Goal: Task Accomplishment & Management: Manage account settings

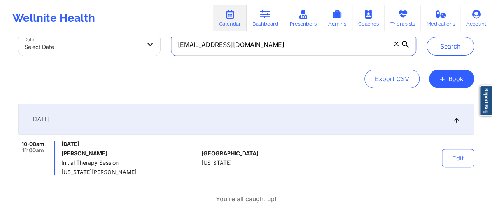
drag, startPoint x: 0, startPoint y: 0, endPoint x: 279, endPoint y: 49, distance: 283.5
click at [279, 49] on input "[EMAIL_ADDRESS][DOMAIN_NAME]" at bounding box center [293, 45] width 244 height 22
paste input "[PERSON_NAME][EMAIL_ADDRESS][DOMAIN_NAME]"
click at [279, 49] on input "[EMAIL_ADDRESS]@[DOMAIN_NAME]" at bounding box center [293, 45] width 244 height 22
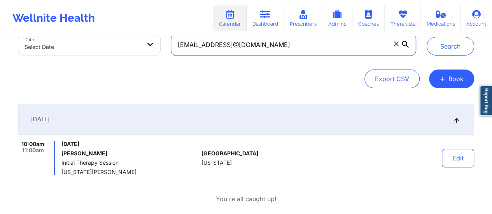
click at [279, 49] on input "[EMAIL_ADDRESS]@[DOMAIN_NAME]" at bounding box center [293, 45] width 244 height 22
paste input "text"
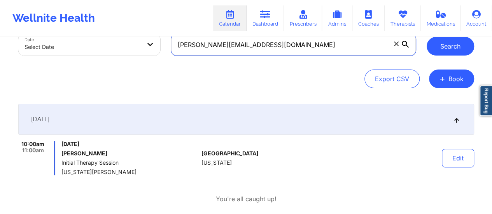
type input "[PERSON_NAME][EMAIL_ADDRESS][DOMAIN_NAME]"
click at [439, 54] on button "Search" at bounding box center [450, 46] width 47 height 19
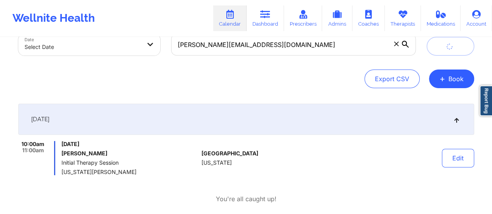
scroll to position [20, 0]
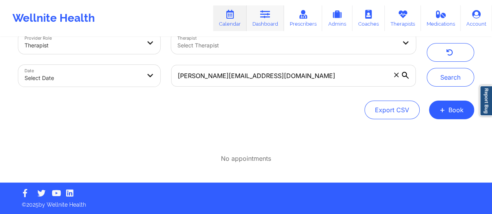
click at [262, 15] on icon at bounding box center [265, 14] width 10 height 9
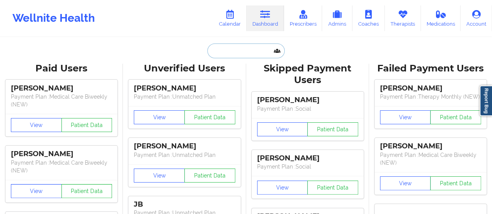
click at [254, 52] on input "text" at bounding box center [245, 51] width 77 height 15
paste input "[PERSON_NAME][EMAIL_ADDRESS][DOMAIN_NAME]"
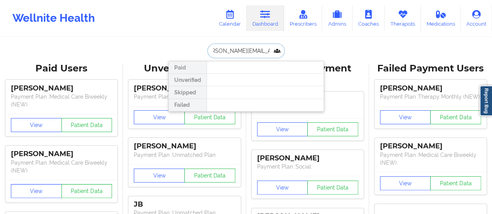
click at [232, 53] on input "[PERSON_NAME][EMAIL_ADDRESS][DOMAIN_NAME]" at bounding box center [245, 51] width 77 height 15
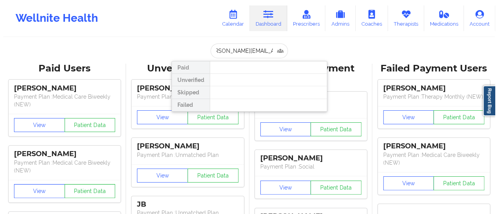
scroll to position [0, 0]
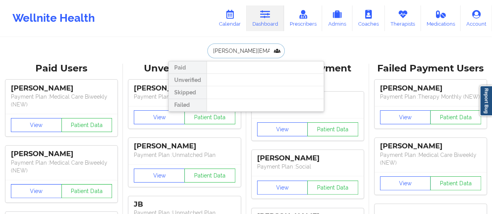
paste input "[PERSON_NAME]"
type input "[PERSON_NAME]"
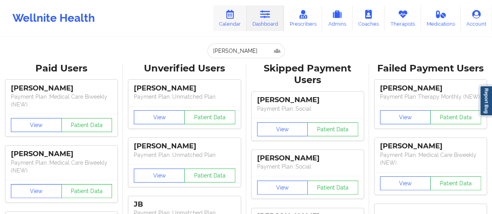
click at [229, 12] on icon at bounding box center [230, 14] width 10 height 9
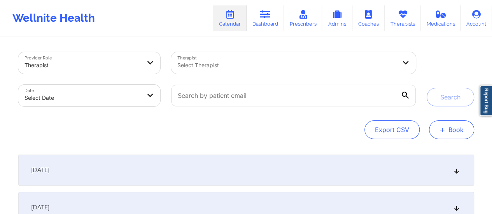
click at [454, 135] on button "+ Book" at bounding box center [451, 130] width 45 height 19
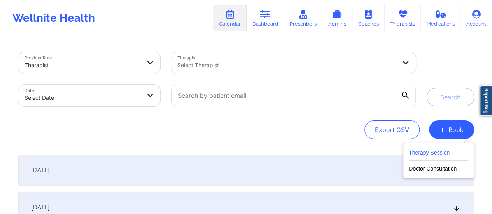
click at [417, 154] on button "Therapy Session" at bounding box center [439, 154] width 60 height 13
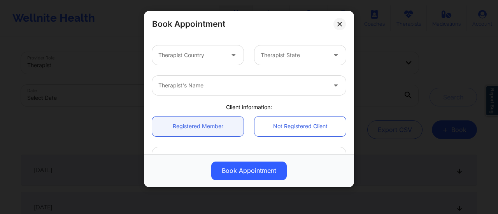
click at [198, 48] on div "Therapist Country" at bounding box center [188, 55] width 73 height 19
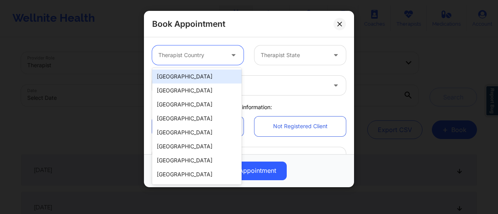
click at [186, 74] on div "[GEOGRAPHIC_DATA]" at bounding box center [196, 77] width 89 height 14
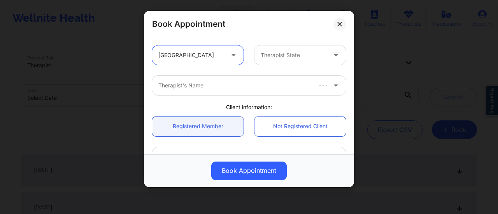
click at [302, 56] on div at bounding box center [294, 55] width 66 height 9
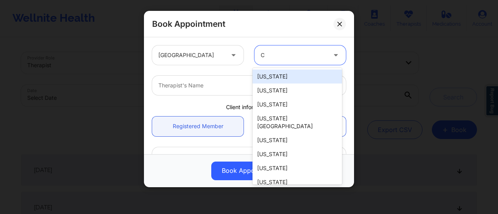
type input "Ca"
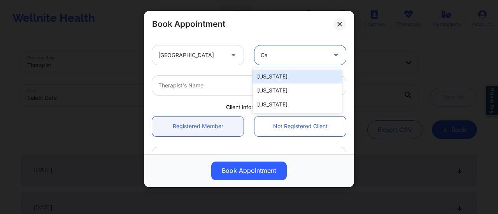
click at [285, 75] on div "[US_STATE]" at bounding box center [296, 77] width 89 height 14
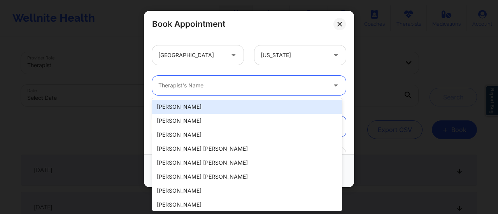
click at [228, 84] on div at bounding box center [242, 85] width 168 height 9
type input ","
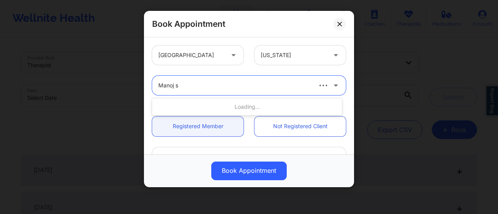
type input "Manoj"
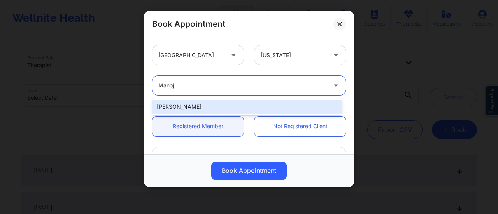
click at [226, 102] on div "[PERSON_NAME]" at bounding box center [247, 107] width 190 height 14
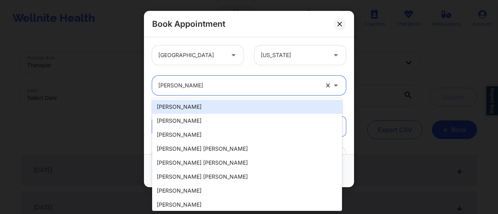
click at [222, 82] on div at bounding box center [238, 85] width 160 height 9
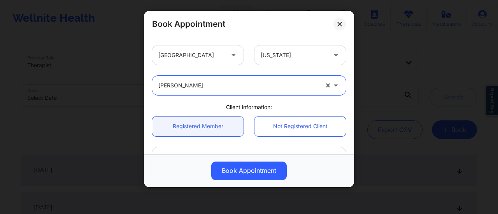
click at [222, 82] on div at bounding box center [238, 85] width 160 height 9
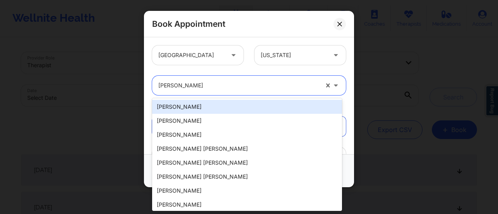
click at [222, 82] on div at bounding box center [238, 85] width 160 height 9
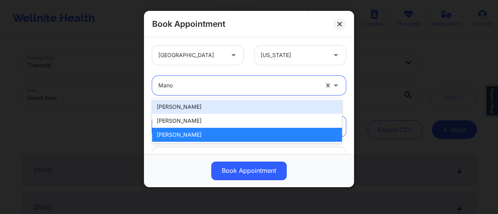
type input "Manoj"
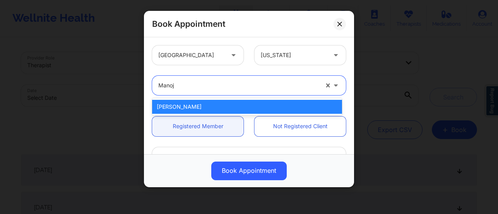
click at [226, 104] on div "[PERSON_NAME]" at bounding box center [247, 107] width 190 height 14
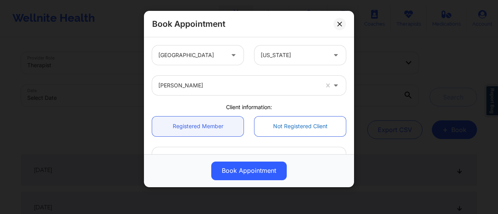
click at [275, 122] on link "Not Registered Client" at bounding box center [299, 127] width 91 height 20
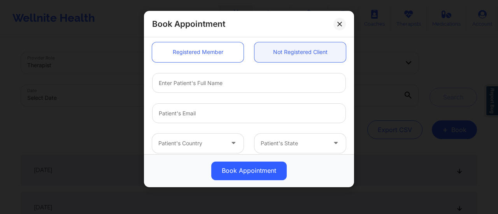
scroll to position [75, 0]
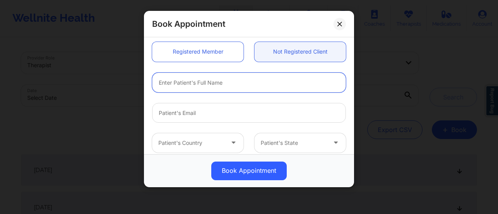
click at [229, 85] on input "text" at bounding box center [249, 83] width 194 height 20
type input "v"
paste input "[PERSON_NAME]"
type input "[PERSON_NAME]"
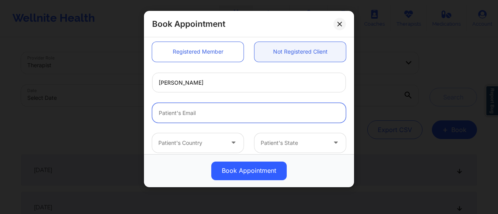
click at [193, 112] on input "email" at bounding box center [249, 113] width 194 height 20
paste input "[PERSON_NAME][EMAIL_ADDRESS][DOMAIN_NAME]"
type input "[PERSON_NAME][EMAIL_ADDRESS][DOMAIN_NAME]"
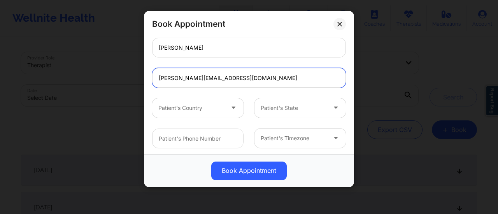
scroll to position [106, 0]
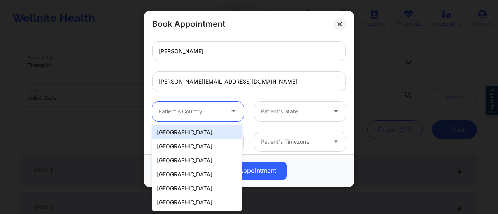
click at [197, 116] on div "Patient's Country" at bounding box center [188, 111] width 73 height 19
click at [190, 129] on div "[GEOGRAPHIC_DATA]" at bounding box center [196, 133] width 89 height 14
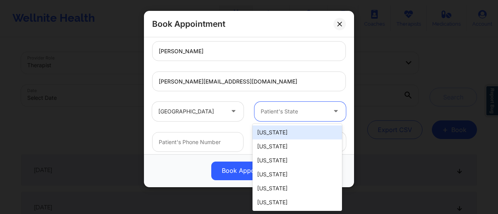
click at [284, 116] on div at bounding box center [294, 111] width 66 height 9
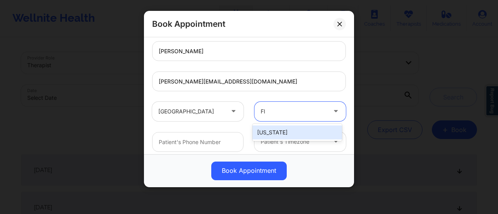
type input "Flo"
click at [280, 134] on div "[US_STATE]" at bounding box center [296, 133] width 89 height 14
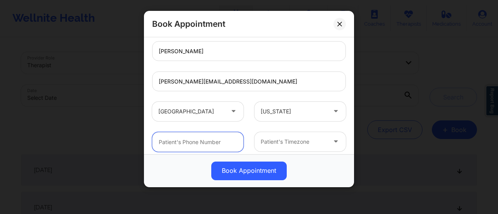
click at [210, 144] on input "text" at bounding box center [197, 142] width 91 height 20
paste input "[PHONE_NUMBER]"
type input "[PHONE_NUMBER]"
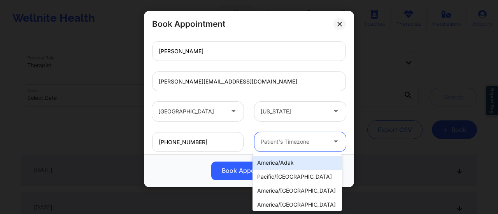
click at [284, 145] on div at bounding box center [294, 141] width 66 height 9
type input "New"
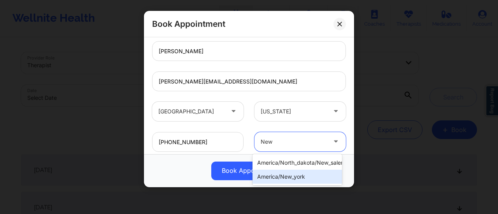
click at [304, 180] on div "america/new_york" at bounding box center [296, 177] width 89 height 14
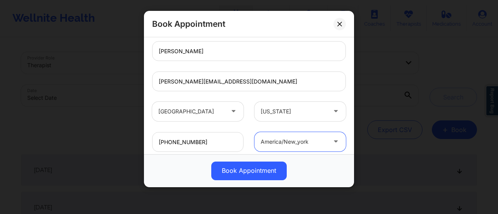
scroll to position [213, 0]
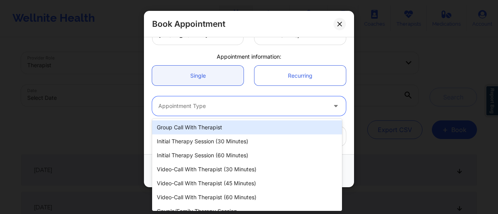
click at [238, 105] on div at bounding box center [242, 106] width 168 height 9
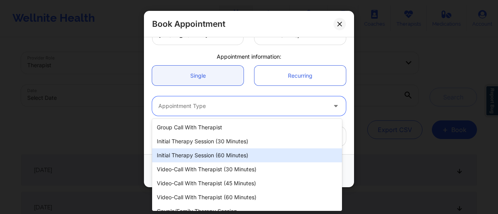
click at [212, 156] on div "Initial Therapy Session (60 minutes)" at bounding box center [247, 156] width 190 height 14
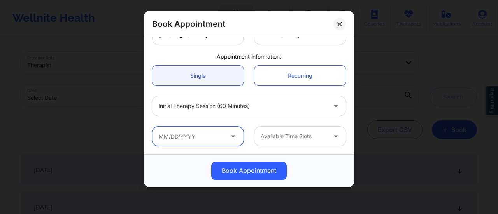
click at [189, 133] on input "text" at bounding box center [197, 136] width 91 height 19
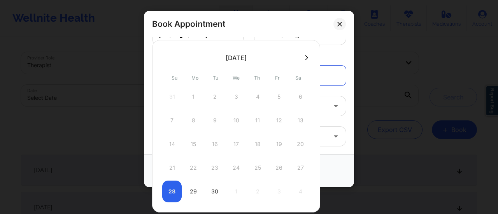
click at [303, 55] on button at bounding box center [307, 57] width 8 height 7
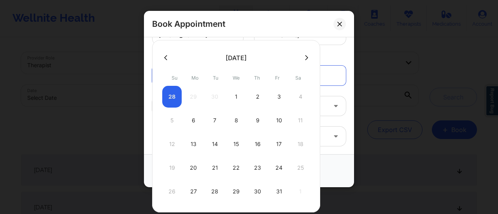
click at [236, 96] on div "1" at bounding box center [235, 97] width 19 height 22
type input "[DATE]"
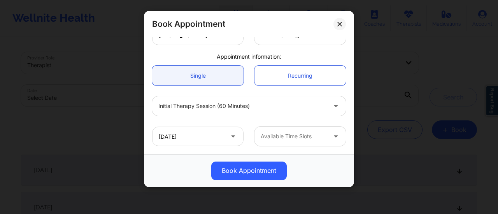
click at [297, 135] on div at bounding box center [294, 136] width 66 height 9
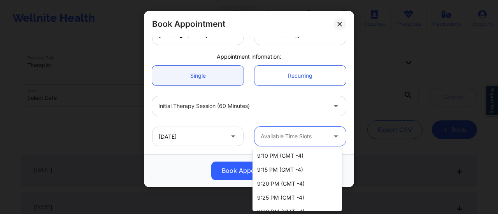
scroll to position [1206, 0]
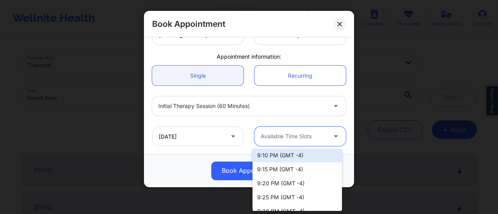
click at [203, 166] on div "Book Appointment" at bounding box center [248, 171] width 199 height 19
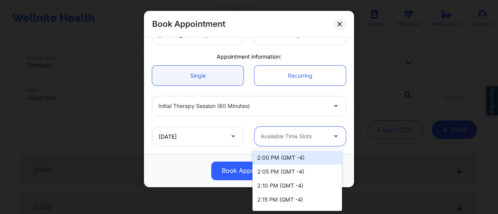
click at [278, 136] on div at bounding box center [294, 136] width 66 height 9
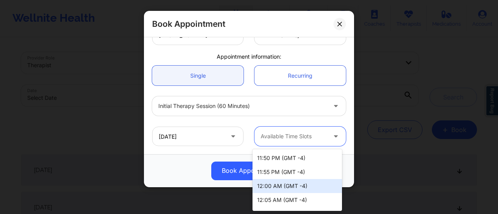
scroll to position [1651, 0]
click at [291, 190] on div "12:00 AM (GMT -4)" at bounding box center [296, 187] width 89 height 14
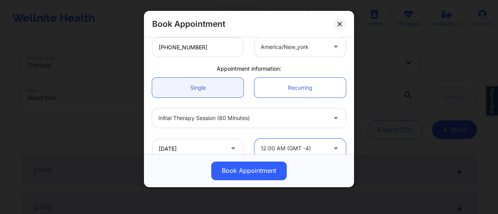
scroll to position [213, 0]
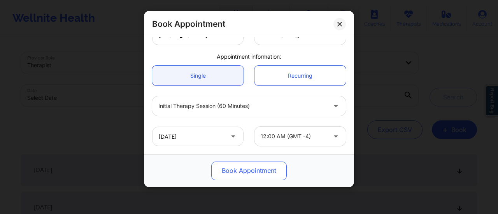
click at [256, 168] on button "Book Appointment" at bounding box center [248, 171] width 75 height 19
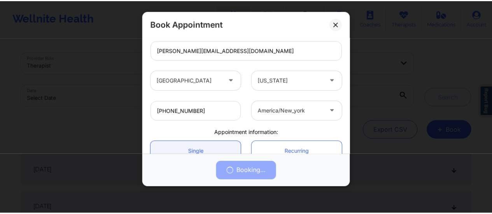
scroll to position [138, 0]
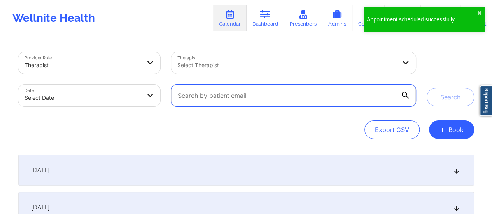
click at [329, 105] on input "text" at bounding box center [293, 96] width 244 height 22
paste input "[PERSON_NAME][EMAIL_ADDRESS][DOMAIN_NAME]"
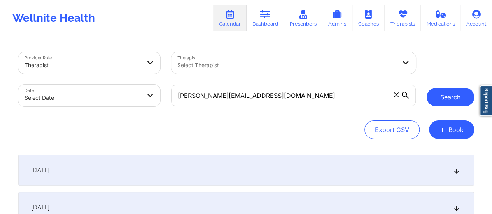
click at [456, 105] on button "Search" at bounding box center [450, 97] width 47 height 19
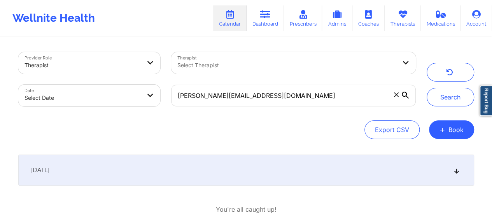
click at [233, 161] on div "[DATE]" at bounding box center [246, 170] width 456 height 31
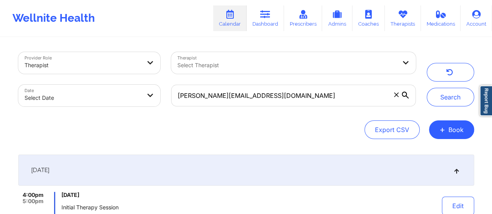
scroll to position [85, 0]
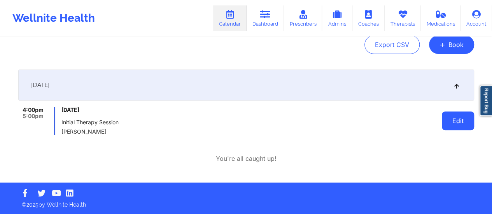
click at [454, 125] on button "Edit" at bounding box center [458, 121] width 32 height 19
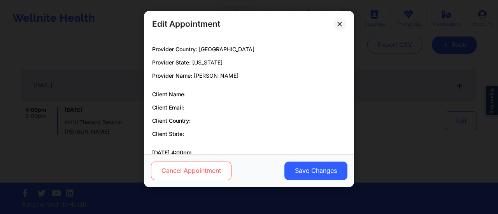
click at [184, 172] on button "Cancel Appointment" at bounding box center [191, 171] width 81 height 19
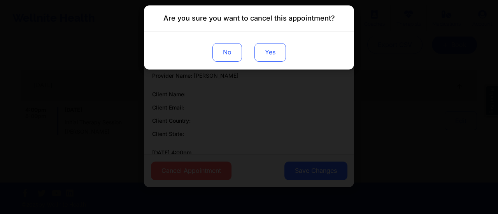
drag, startPoint x: 254, startPoint y: 45, endPoint x: 266, endPoint y: 53, distance: 14.7
click at [266, 53] on div "No Yes" at bounding box center [249, 51] width 210 height 38
click at [266, 53] on button "Yes" at bounding box center [270, 52] width 32 height 19
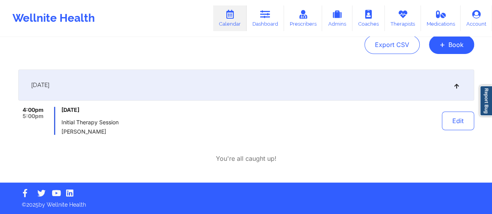
scroll to position [0, 0]
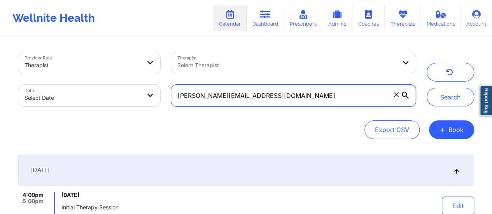
click at [322, 95] on input "[PERSON_NAME][EMAIL_ADDRESS][DOMAIN_NAME]" at bounding box center [293, 96] width 244 height 22
paste input "[EMAIL_ADDRESS][DOMAIN_NAME]"
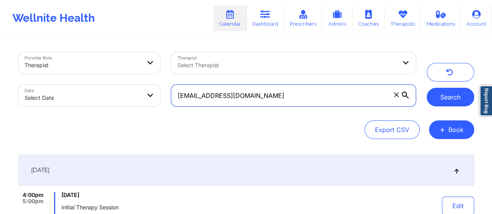
type input "[EMAIL_ADDRESS][DOMAIN_NAME]"
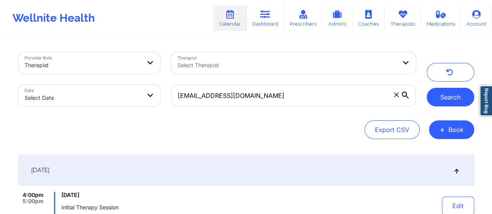
click at [460, 98] on button "Search" at bounding box center [450, 97] width 47 height 19
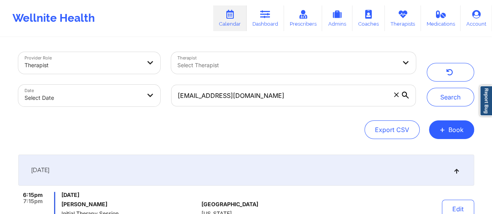
scroll to position [91, 0]
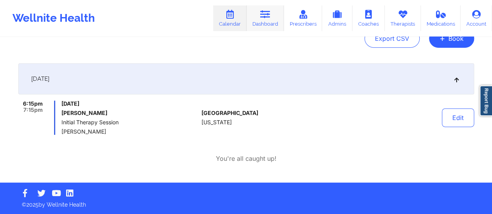
click at [278, 18] on link "Dashboard" at bounding box center [265, 18] width 37 height 26
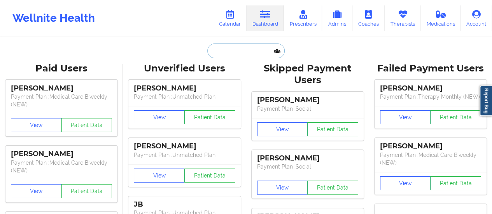
click at [239, 49] on input "text" at bounding box center [245, 51] width 77 height 15
paste input "[EMAIL_ADDRESS][DOMAIN_NAME]"
type input "[EMAIL_ADDRESS][DOMAIN_NAME]"
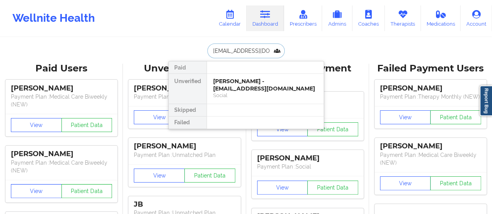
click at [242, 85] on div "[PERSON_NAME] - [EMAIL_ADDRESS][DOMAIN_NAME]" at bounding box center [265, 85] width 104 height 14
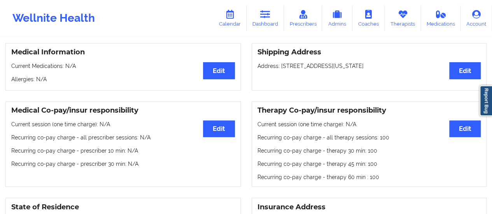
scroll to position [159, 0]
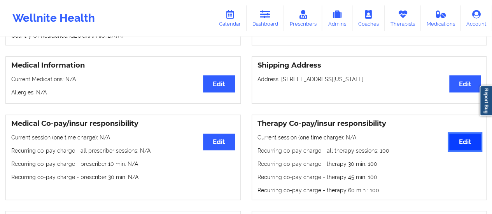
click at [466, 151] on button "Edit" at bounding box center [465, 142] width 32 height 17
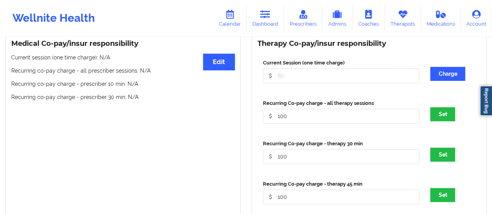
scroll to position [244, 0]
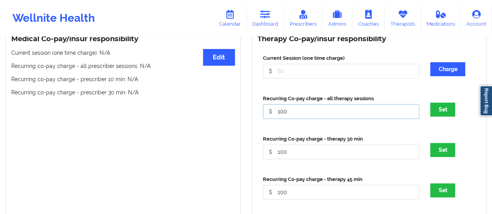
click at [288, 112] on input "100" at bounding box center [341, 111] width 157 height 15
type input "0"
click at [298, 154] on input "100" at bounding box center [341, 152] width 157 height 15
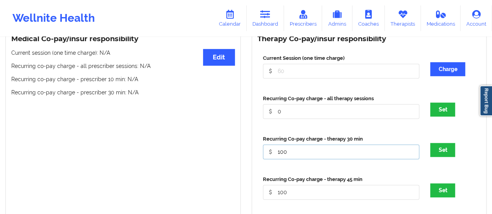
click at [298, 154] on input "100" at bounding box center [341, 152] width 157 height 15
type input "0"
click at [306, 197] on input "100" at bounding box center [341, 192] width 157 height 15
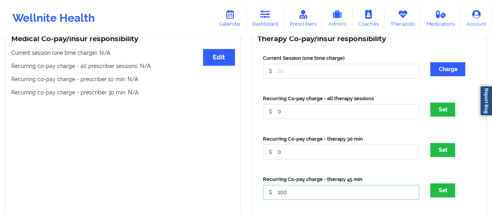
click at [306, 197] on input "100" at bounding box center [341, 192] width 157 height 15
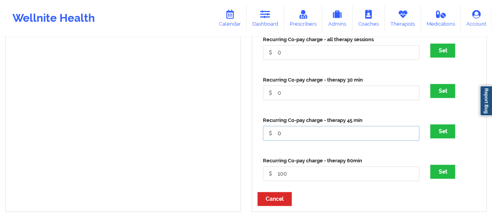
scroll to position [328, 0]
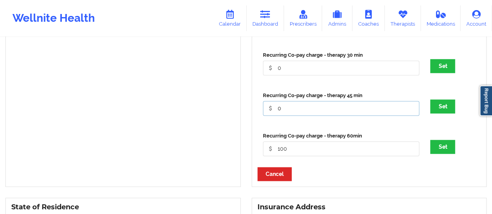
type input "0"
click at [288, 153] on input "100" at bounding box center [341, 149] width 157 height 15
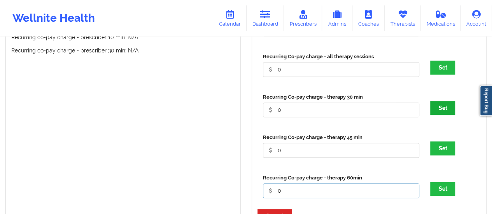
scroll to position [285, 0]
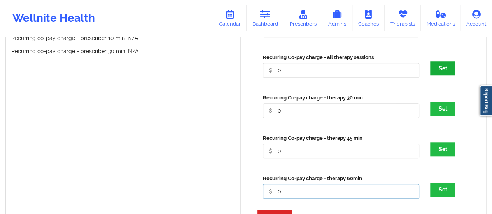
type input "0"
click at [435, 66] on button "Set" at bounding box center [442, 68] width 25 height 14
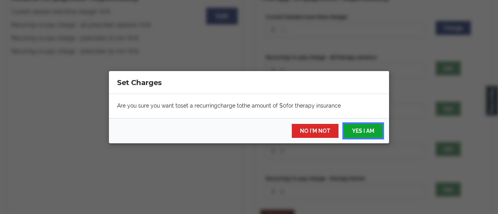
click at [371, 125] on button "YES I AM" at bounding box center [363, 131] width 39 height 14
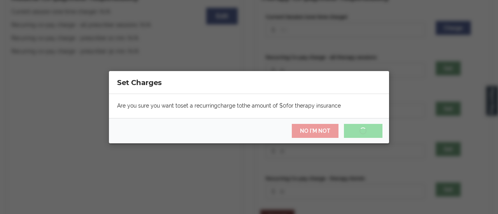
click at [439, 109] on div "Set Charges Are you sure you want to set a recurring charge to the amount of $ …" at bounding box center [249, 107] width 498 height 214
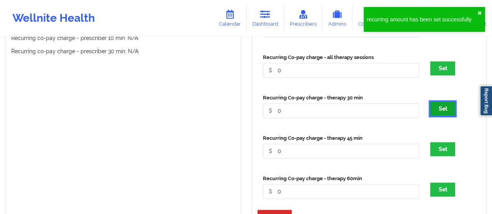
click at [448, 110] on button "Set" at bounding box center [442, 109] width 25 height 14
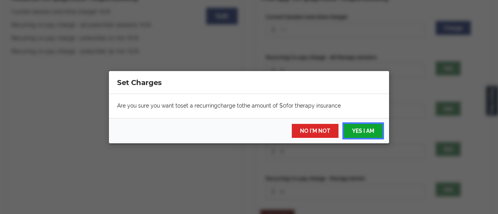
click at [362, 130] on button "YES I AM" at bounding box center [363, 131] width 39 height 14
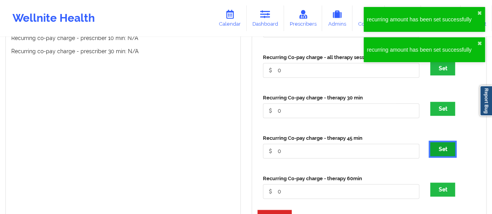
click at [448, 153] on button "Set" at bounding box center [442, 149] width 25 height 14
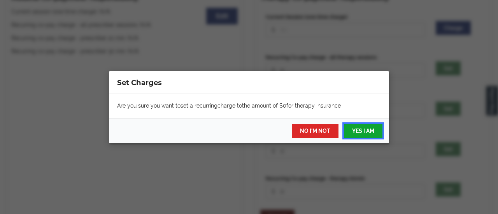
click at [350, 133] on button "YES I AM" at bounding box center [363, 131] width 39 height 14
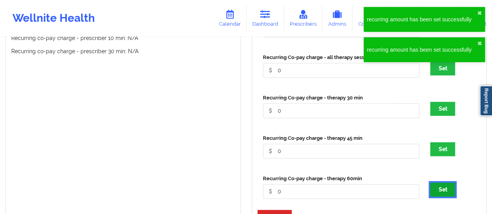
click at [444, 189] on button "Set" at bounding box center [442, 190] width 25 height 14
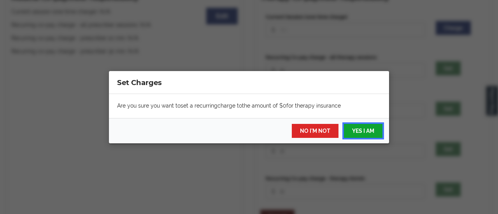
click at [364, 132] on button "YES I AM" at bounding box center [363, 131] width 39 height 14
